Goal: Task Accomplishment & Management: Manage account settings

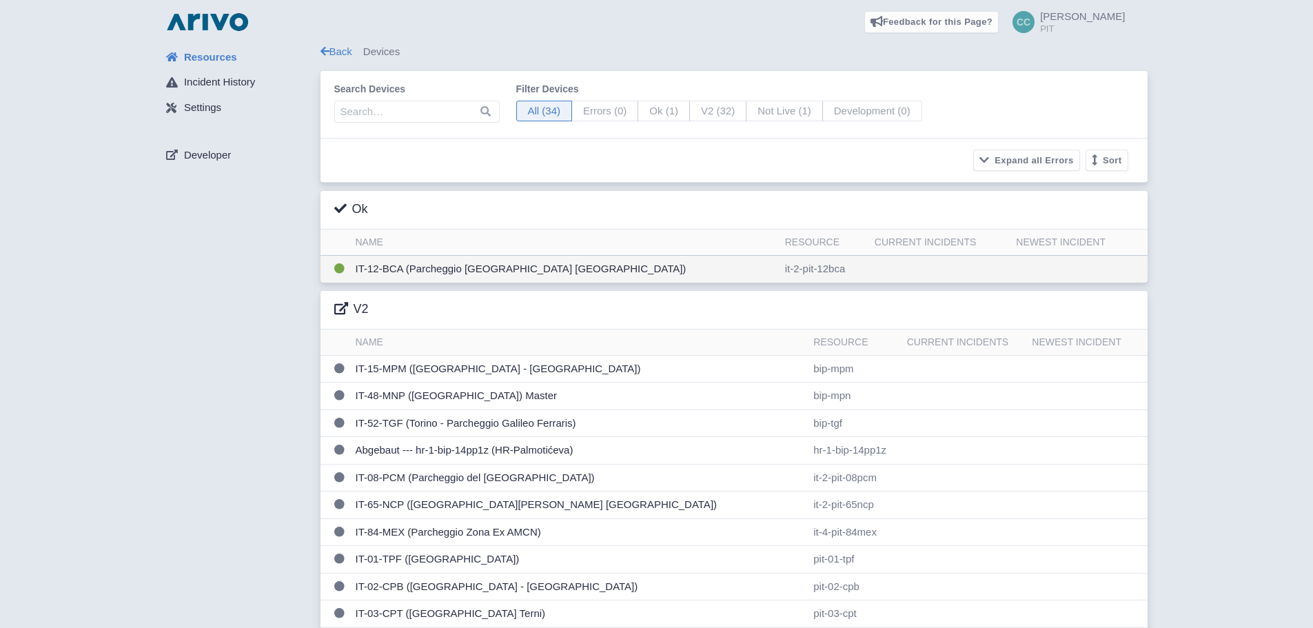
click at [491, 259] on td "IT-12-BCA (Parcheggio [GEOGRAPHIC_DATA] [GEOGRAPHIC_DATA])" at bounding box center [564, 269] width 429 height 27
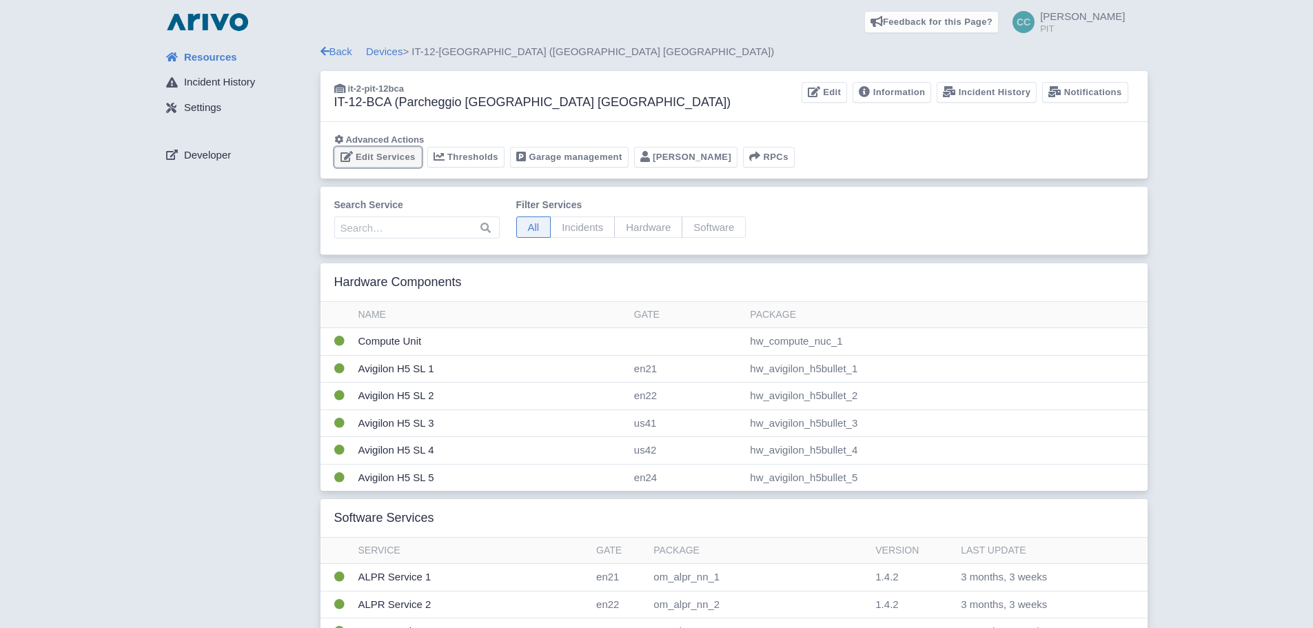
click at [387, 159] on link "Edit Services" at bounding box center [378, 157] width 88 height 21
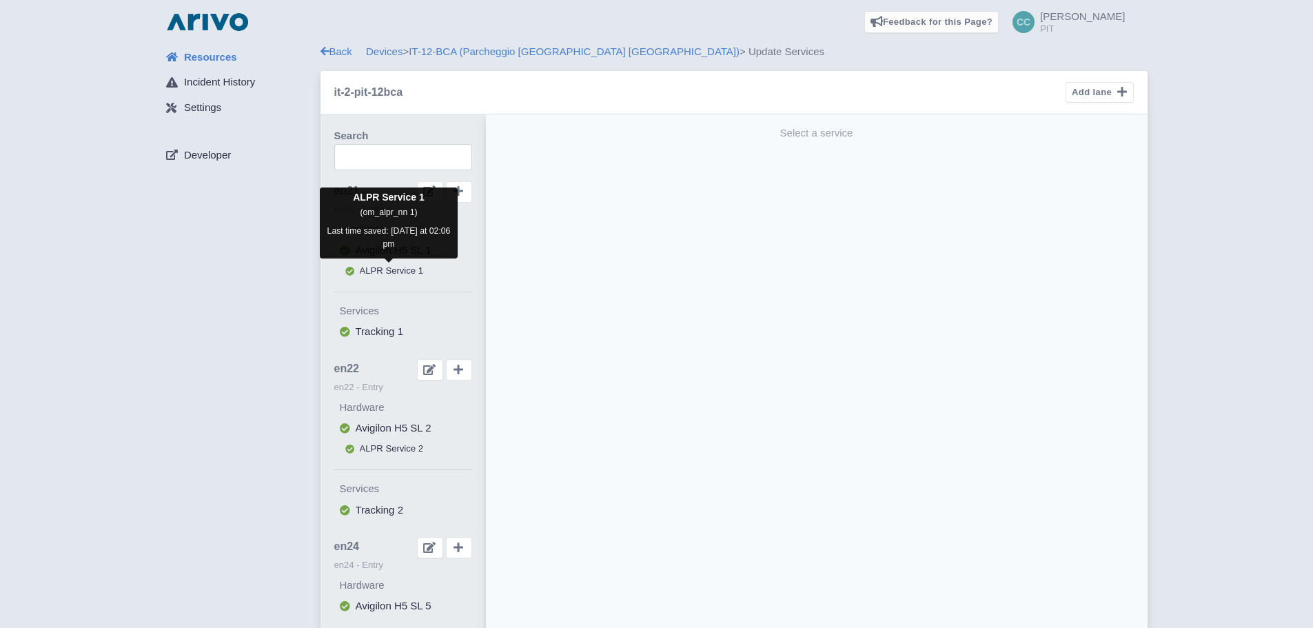
click at [379, 276] on span "ALPR Service 1" at bounding box center [392, 270] width 64 height 10
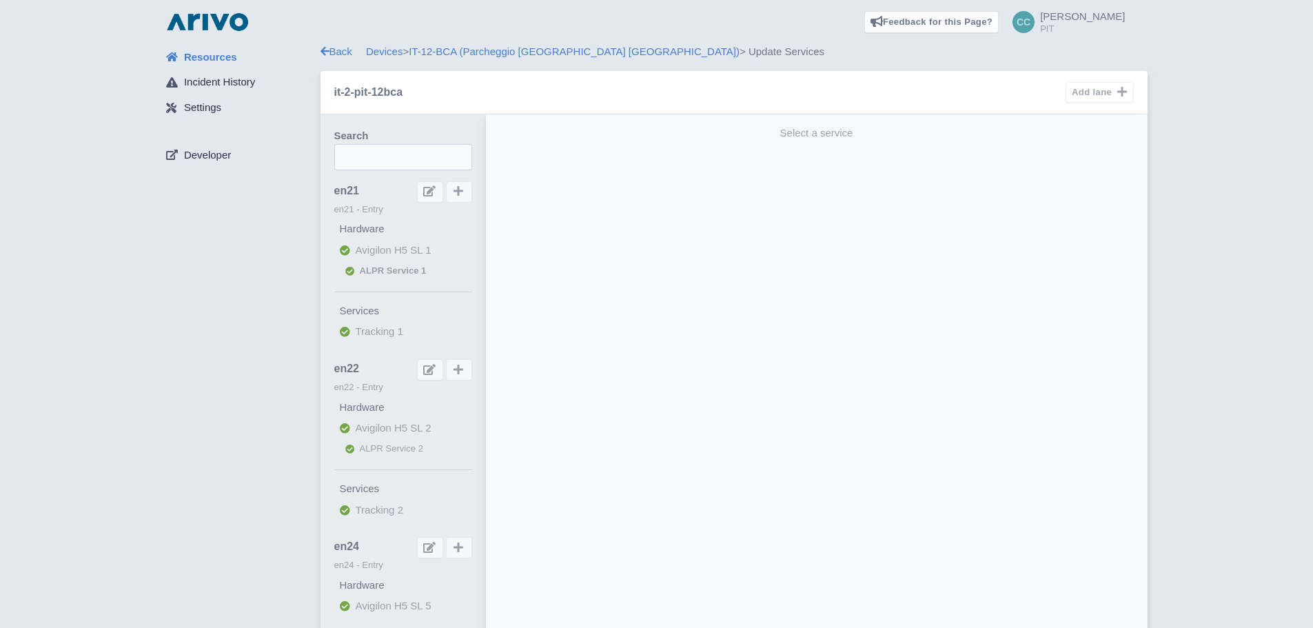
select select "229bfc26-1be5-44a2-97ab-294d81e43354"
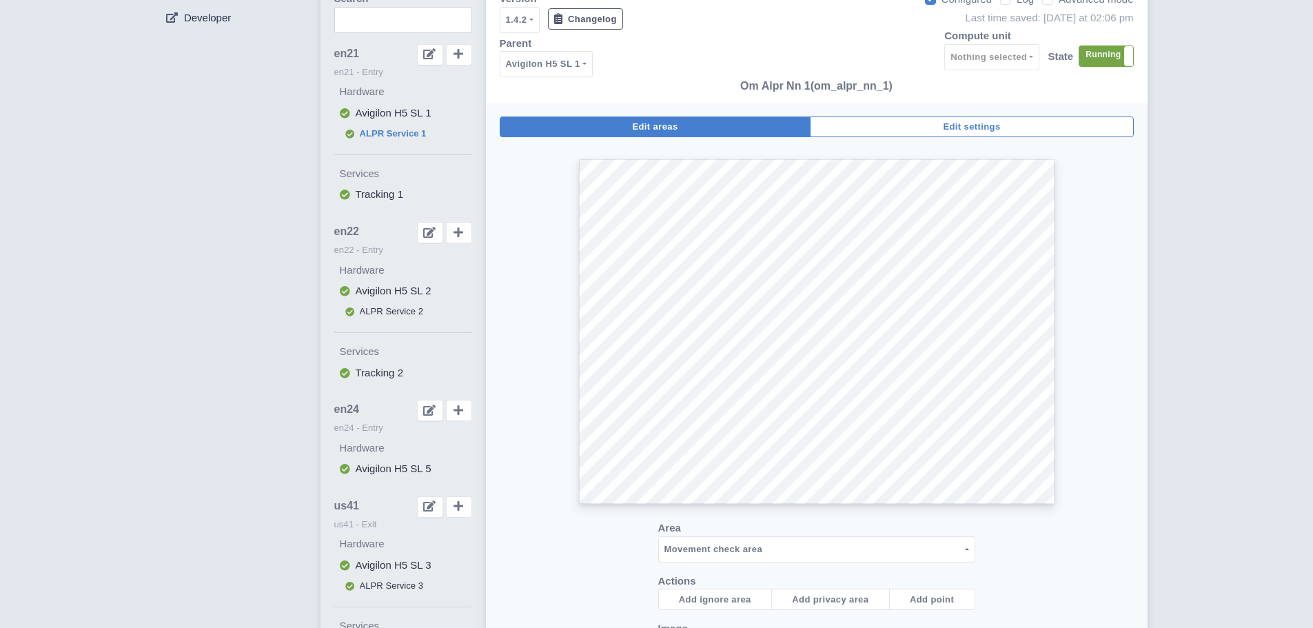
scroll to position [138, 0]
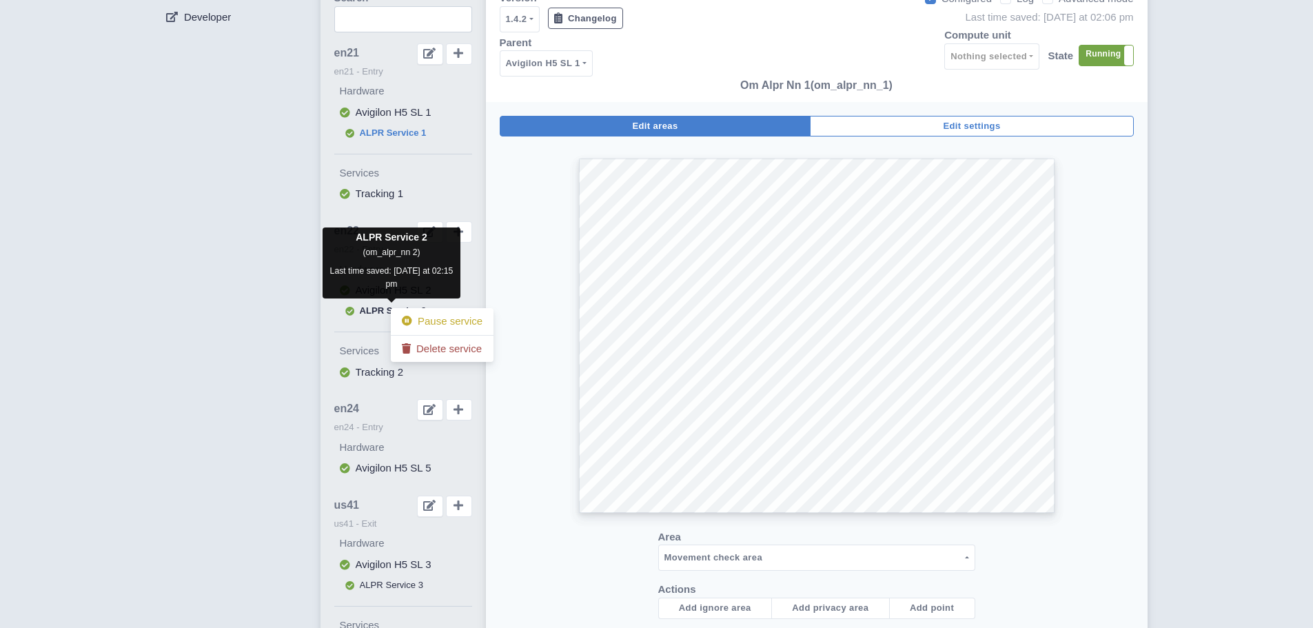
click at [365, 307] on span "ALPR Service 2" at bounding box center [393, 310] width 67 height 10
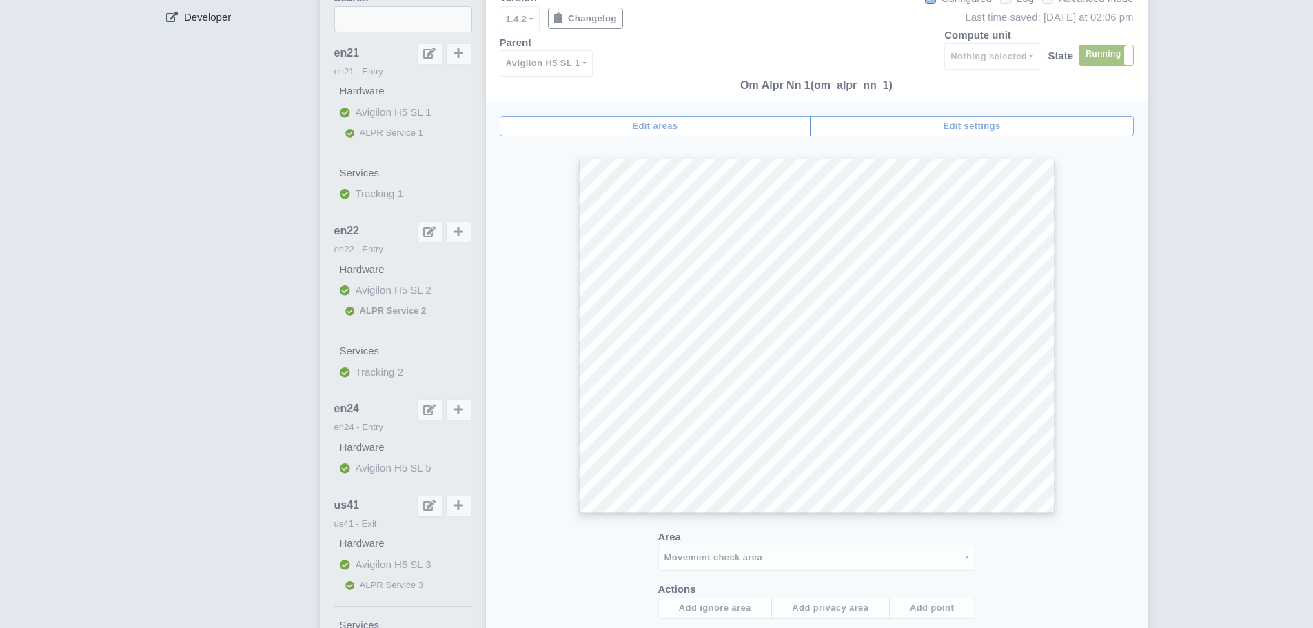
select select
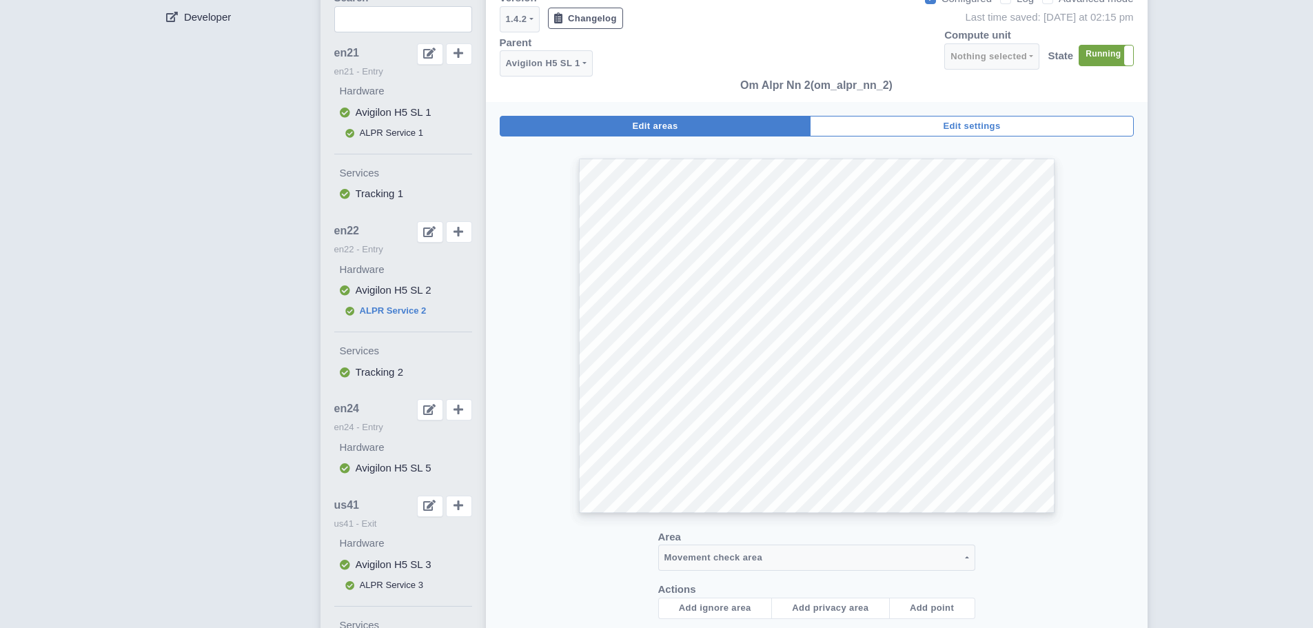
select select "f36d0590-4a9a-4a88-a34b-554e20ada2be"
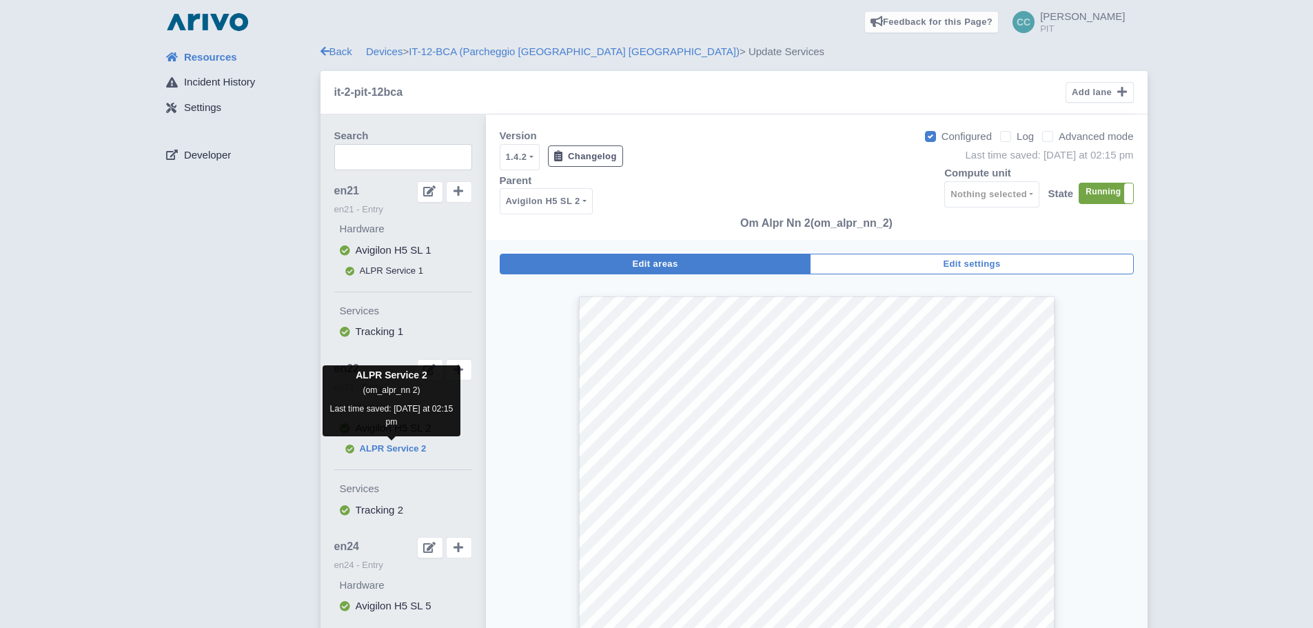
click at [391, 447] on span "ALPR Service 2" at bounding box center [393, 448] width 67 height 10
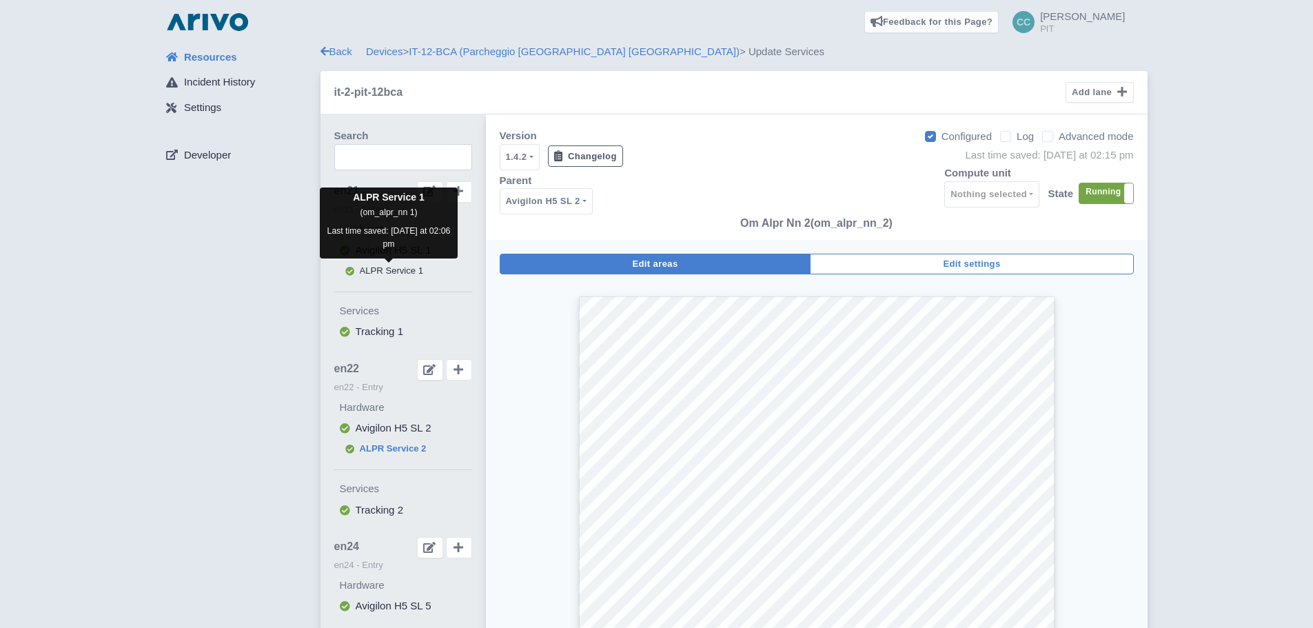
click at [400, 271] on span "ALPR Service 1" at bounding box center [392, 270] width 64 height 10
select select
select select "229bfc26-1be5-44a2-97ab-294d81e43354"
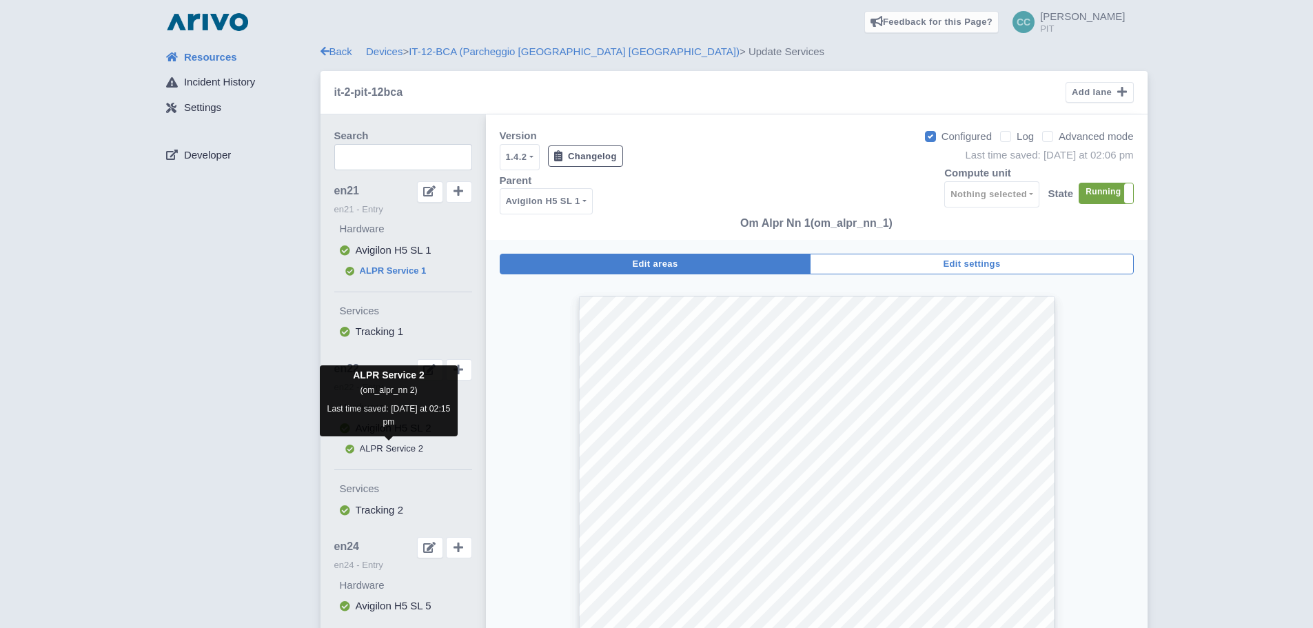
click at [379, 443] on span "ALPR Service 2" at bounding box center [392, 448] width 64 height 10
select select
select select "f36d0590-4a9a-4a88-a34b-554e20ada2be"
click at [379, 443] on span "ALPR Service 2" at bounding box center [393, 448] width 67 height 10
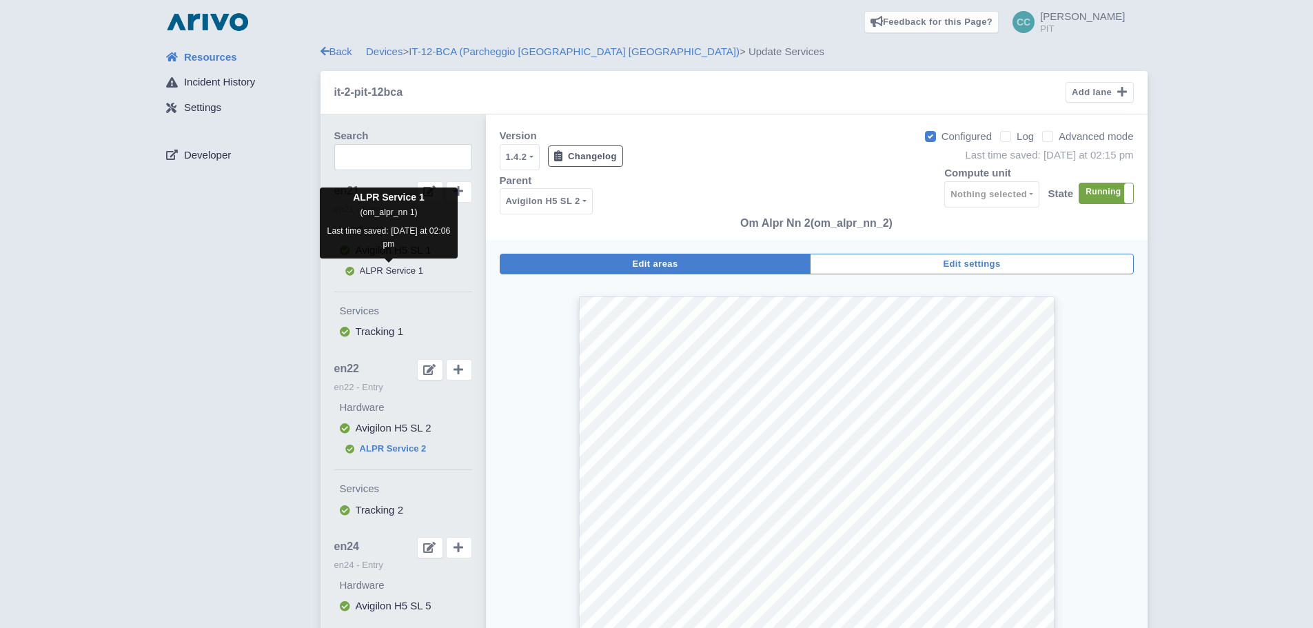
click at [380, 272] on span "ALPR Service 1" at bounding box center [392, 270] width 64 height 10
select select
select select "229bfc26-1be5-44a2-97ab-294d81e43354"
select select
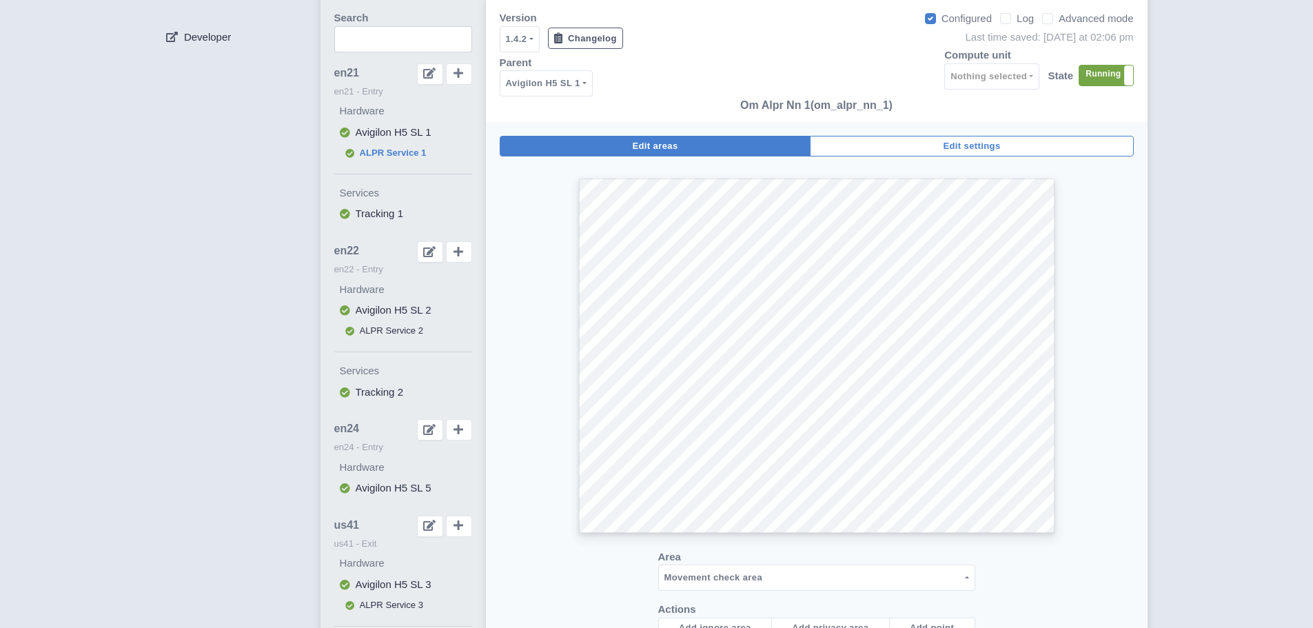
scroll to position [138, 0]
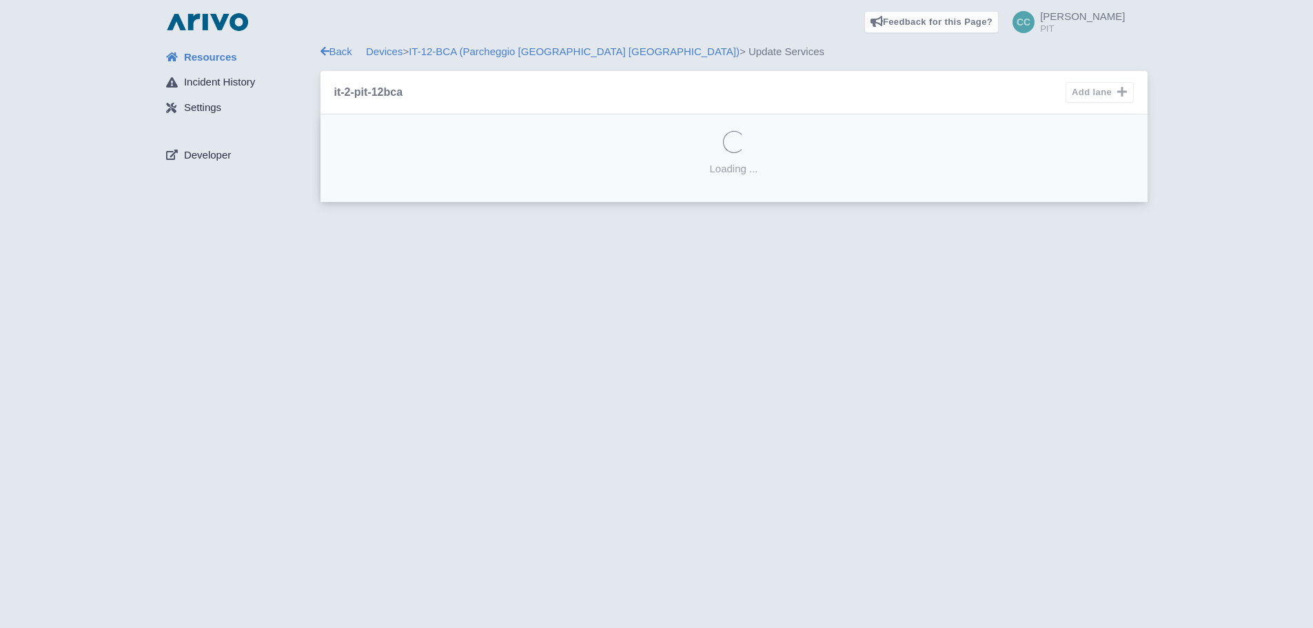
select select "f36d0590-4a9a-4a88-a34b-554e20ada2be"
select select
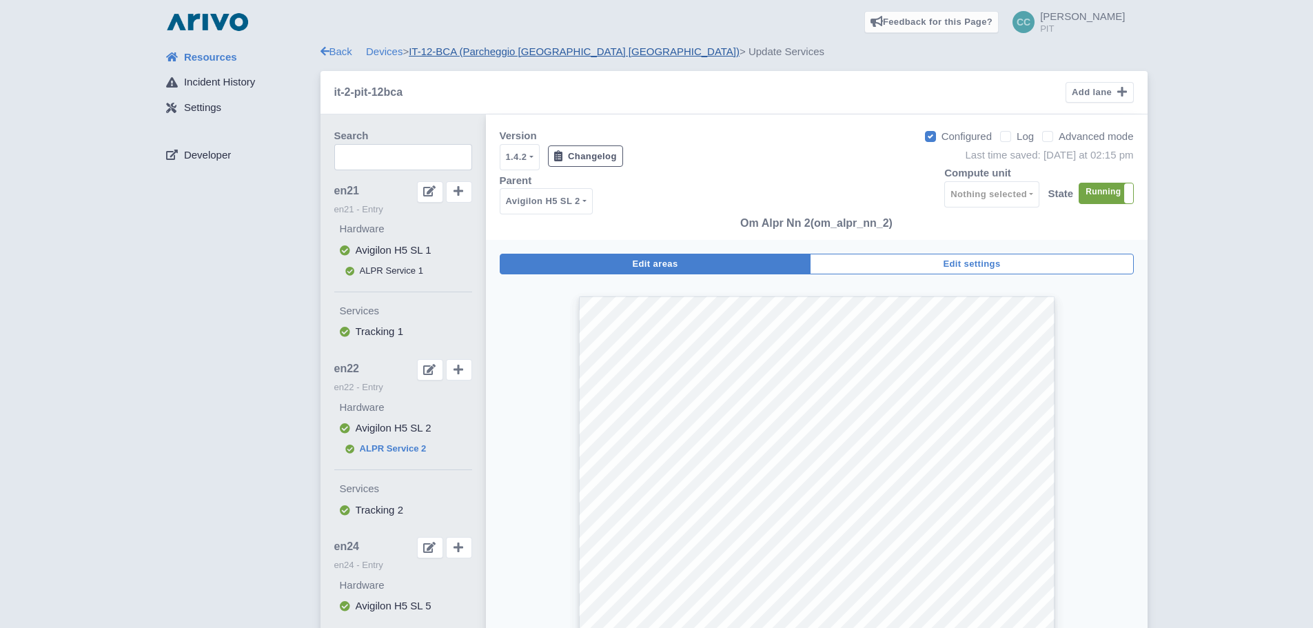
click at [484, 46] on link "IT-12-BCA (Parcheggio [GEOGRAPHIC_DATA] [GEOGRAPHIC_DATA])" at bounding box center [574, 51] width 331 height 12
